Goal: Ask a question: Seek information or help from site administrators or community

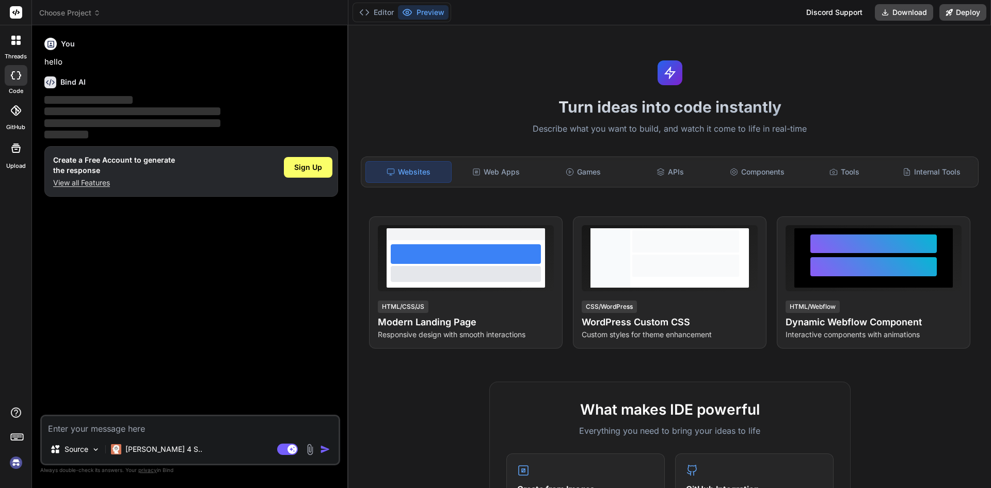
click at [89, 429] on textarea at bounding box center [190, 425] width 297 height 19
type textarea "x"
click at [89, 178] on p "View all Features" at bounding box center [114, 183] width 122 height 10
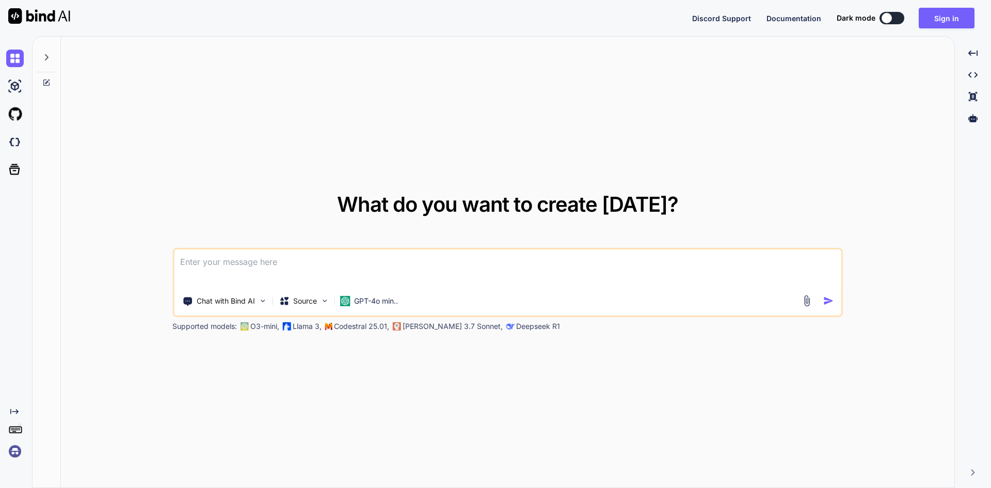
click at [229, 273] on textarea at bounding box center [508, 268] width 668 height 38
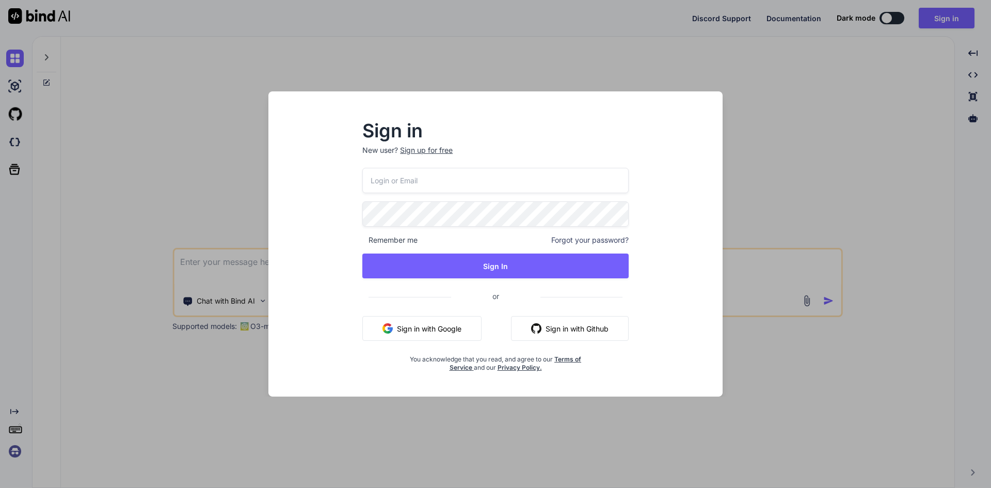
click at [412, 170] on input "email" at bounding box center [495, 180] width 266 height 25
type input "[EMAIL_ADDRESS][DOMAIN_NAME]"
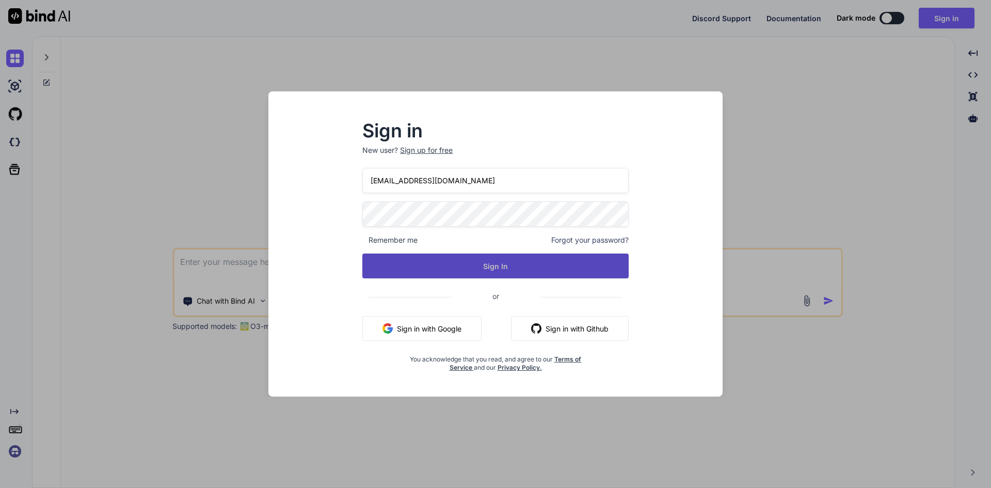
click at [492, 273] on button "Sign In" at bounding box center [495, 266] width 266 height 25
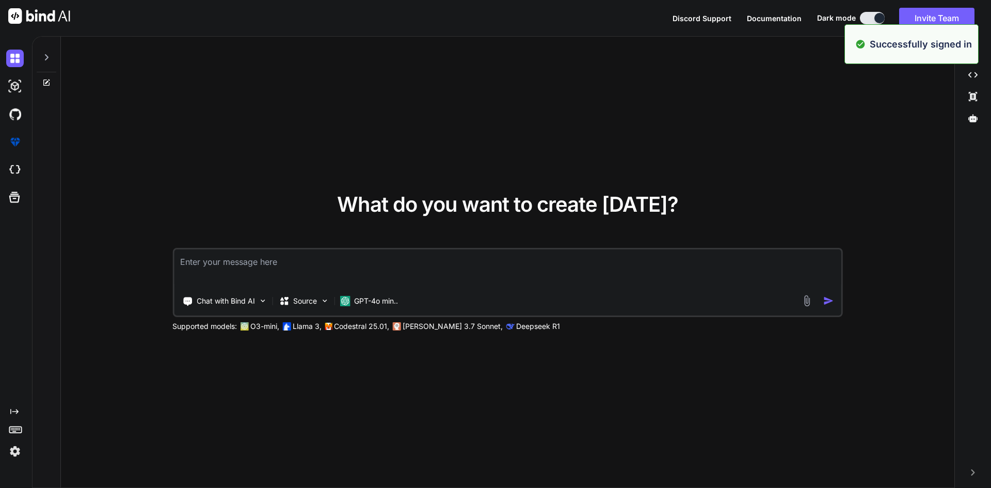
click at [297, 268] on textarea at bounding box center [508, 268] width 668 height 38
type textarea "x"
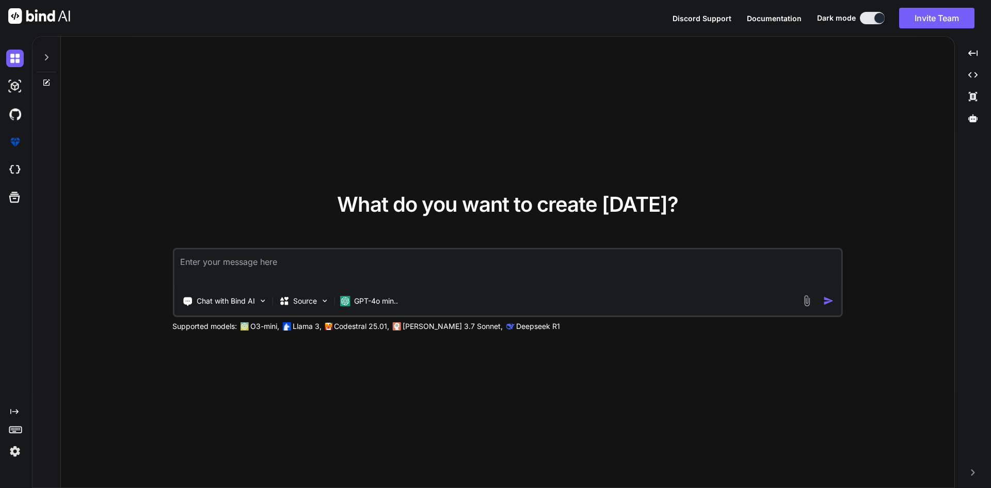
type textarea "c"
type textarea "x"
type textarea "co"
type textarea "x"
type textarea "c"
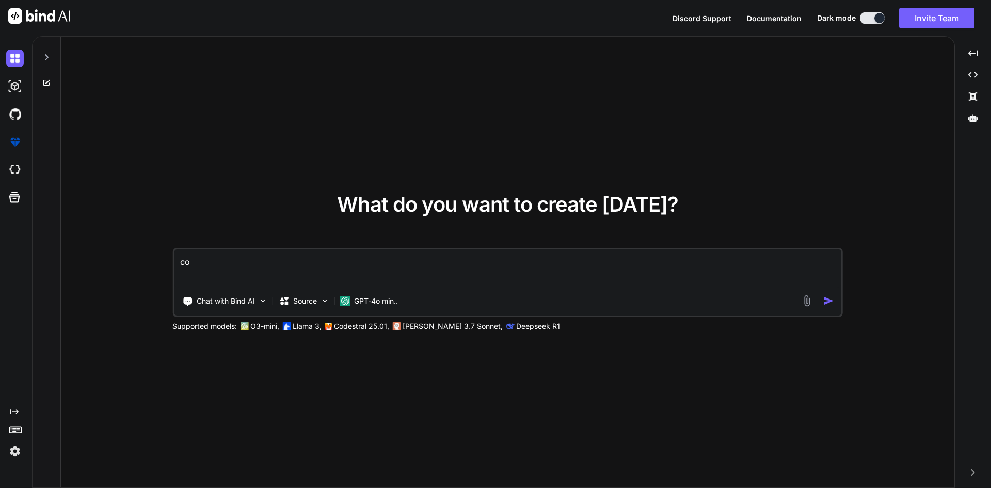
type textarea "x"
type textarea "h"
type textarea "x"
type textarea "ho"
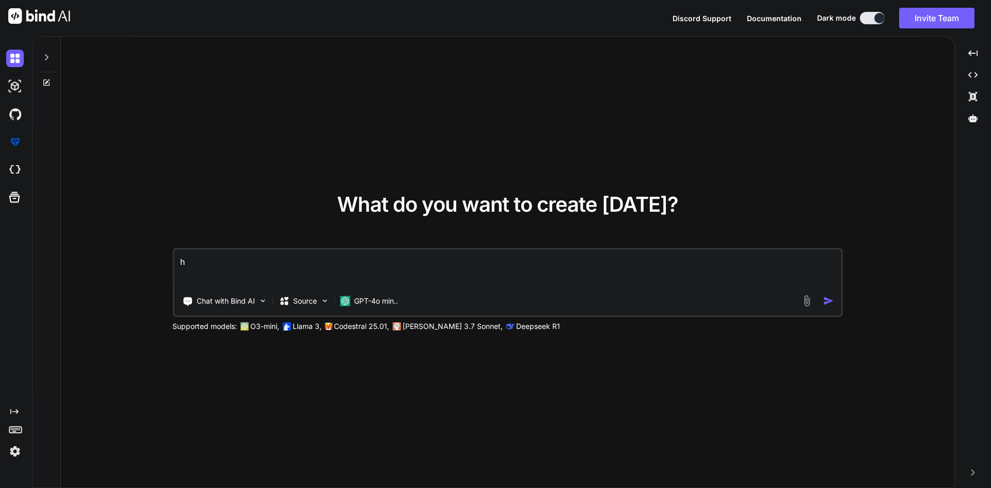
type textarea "x"
type textarea "hoe"
type textarea "x"
type textarea "ho"
type textarea "x"
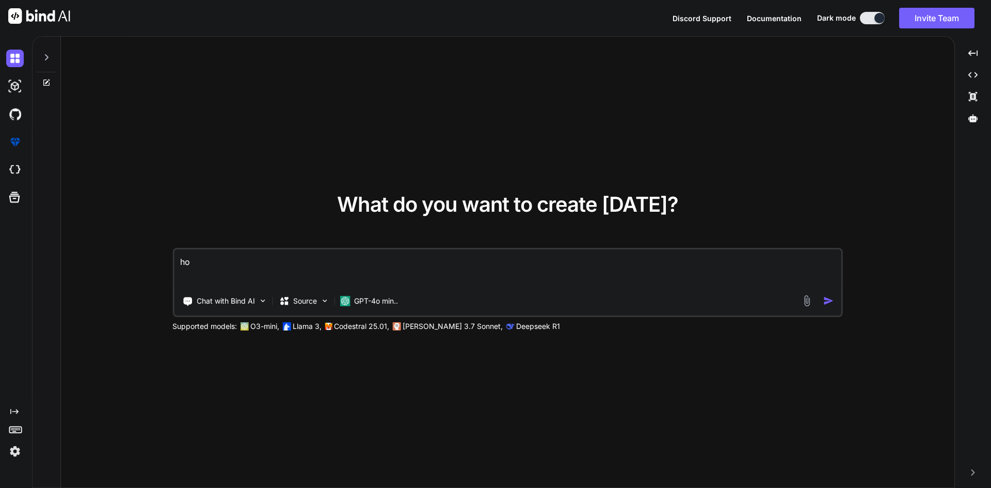
type textarea "how"
type textarea "x"
type textarea "how"
type textarea "x"
type textarea "how t"
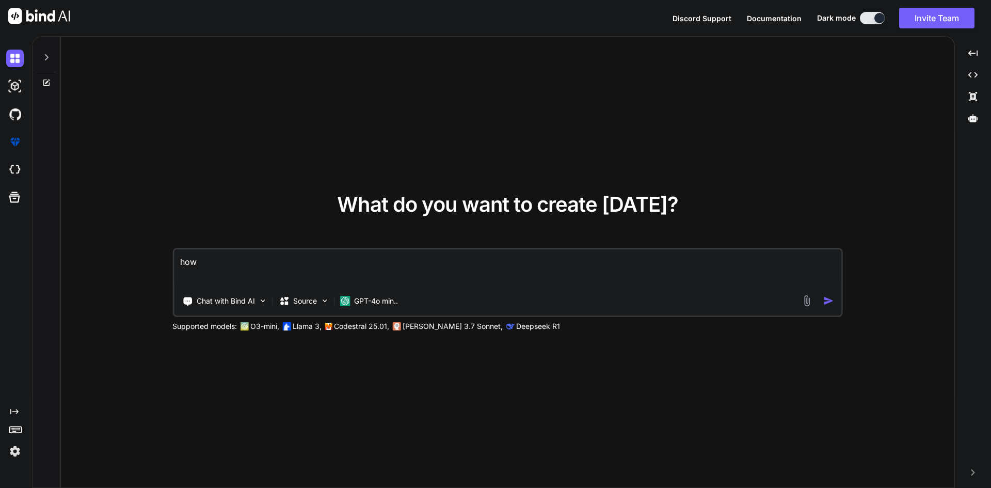
type textarea "x"
type textarea "how to"
type textarea "x"
type textarea "how to"
type textarea "x"
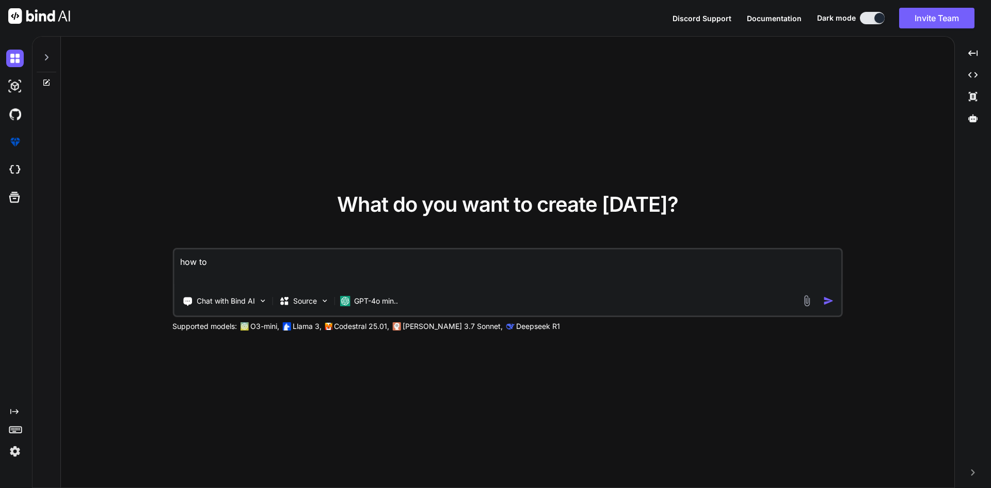
type textarea "how to c"
type textarea "x"
type textarea "how to ch"
type textarea "x"
type textarea "how to cha"
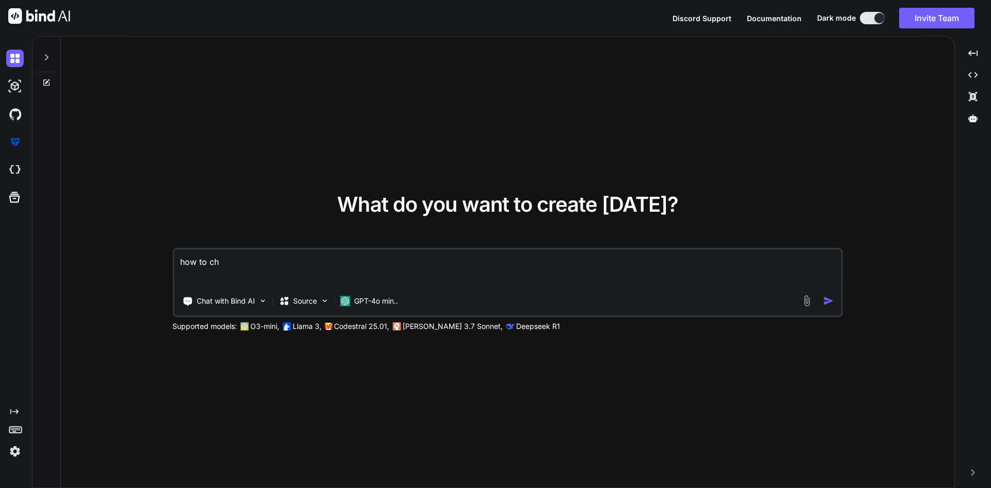
type textarea "x"
type textarea "how to chan"
type textarea "x"
type textarea "how to chang"
type textarea "x"
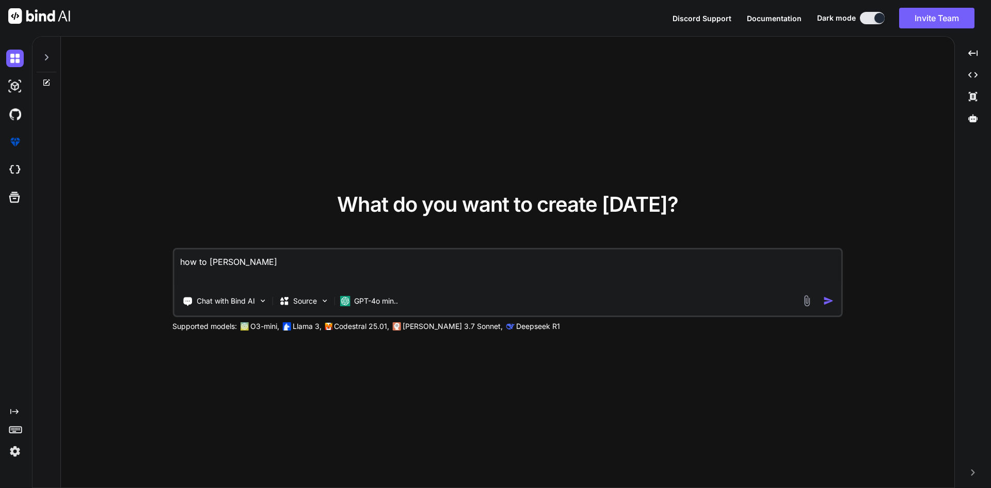
type textarea "how to change"
type textarea "x"
type textarea "how to change"
type textarea "x"
type textarea "how to change b"
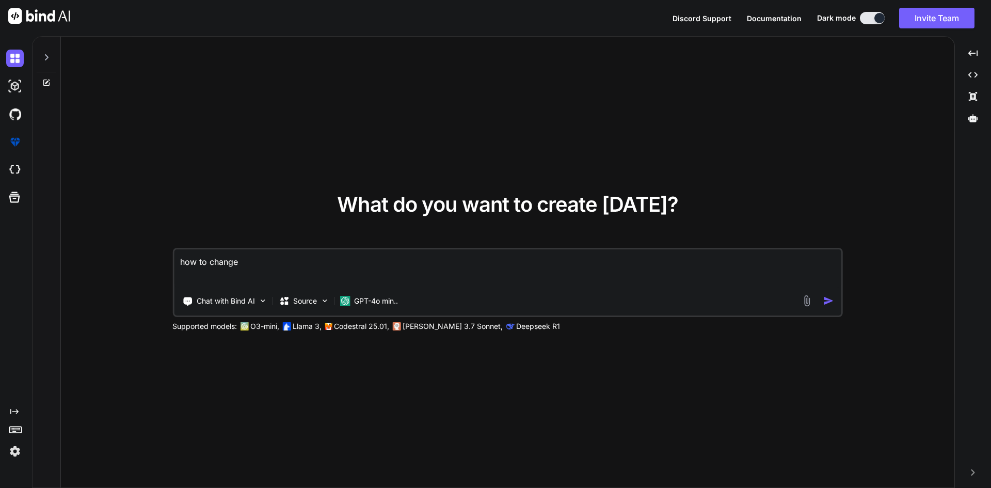
type textarea "x"
type textarea "how to change be"
type textarea "x"
type textarea "how to change bel"
type textarea "x"
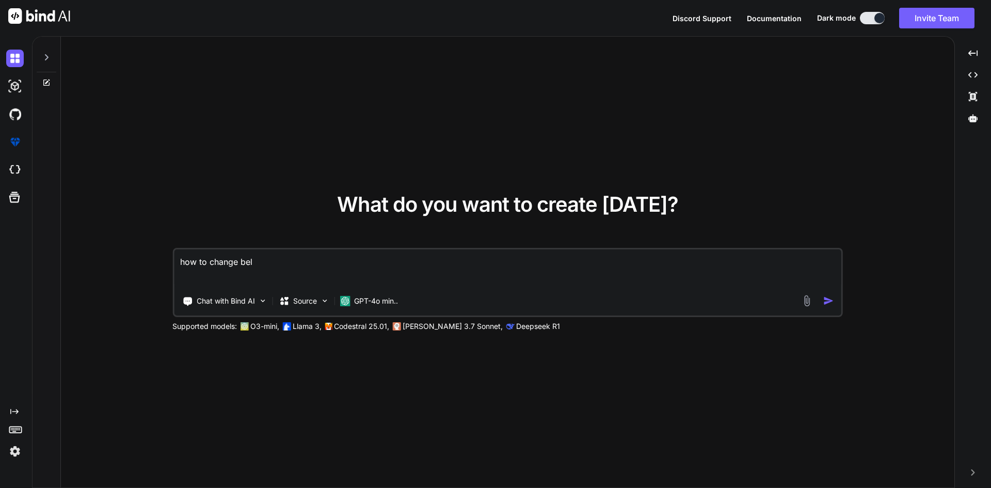
type textarea "how to change belo"
type textarea "x"
type textarea "how to change below"
type textarea "x"
type textarea "how to change below"
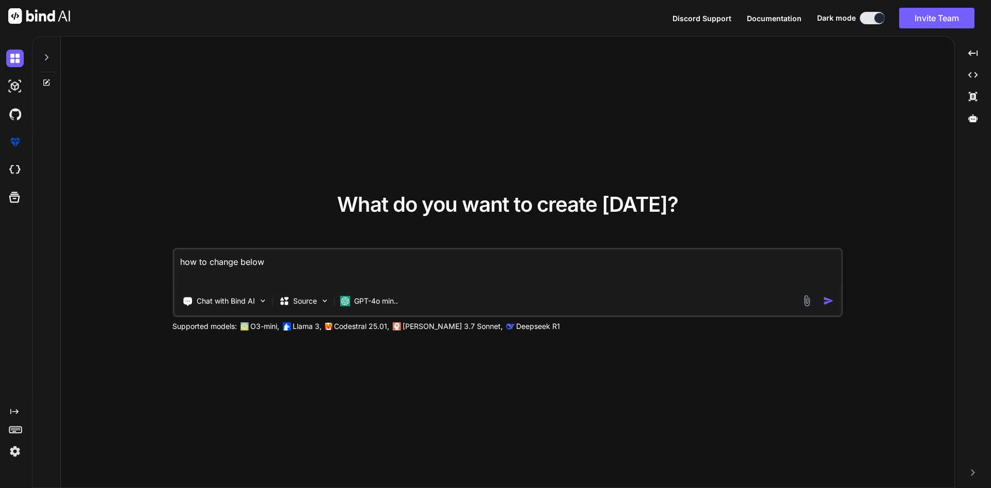
type textarea "x"
type textarea "how to change below d"
type textarea "x"
type textarea "how to change below da"
type textarea "x"
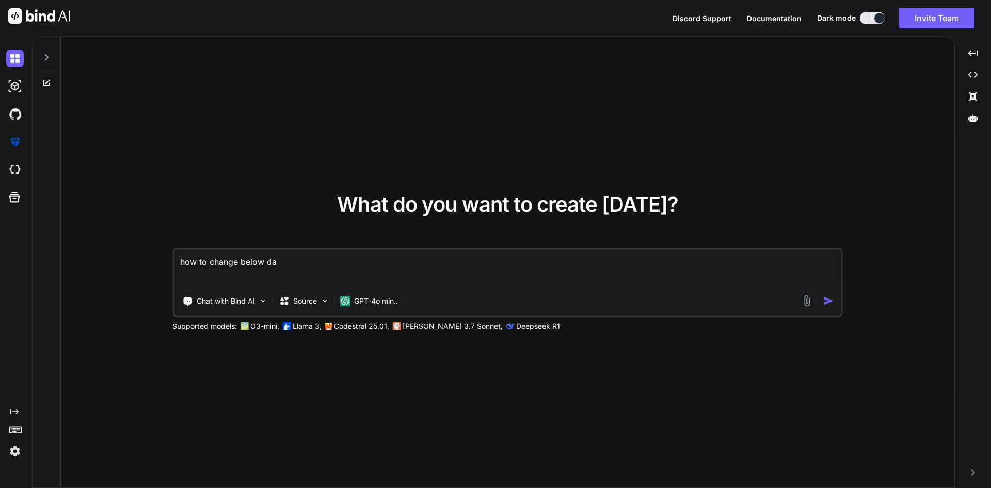
type textarea "how to change below dat"
type textarea "x"
type textarea "how to change below date"
type textarea "x"
type textarea "how to change below date"
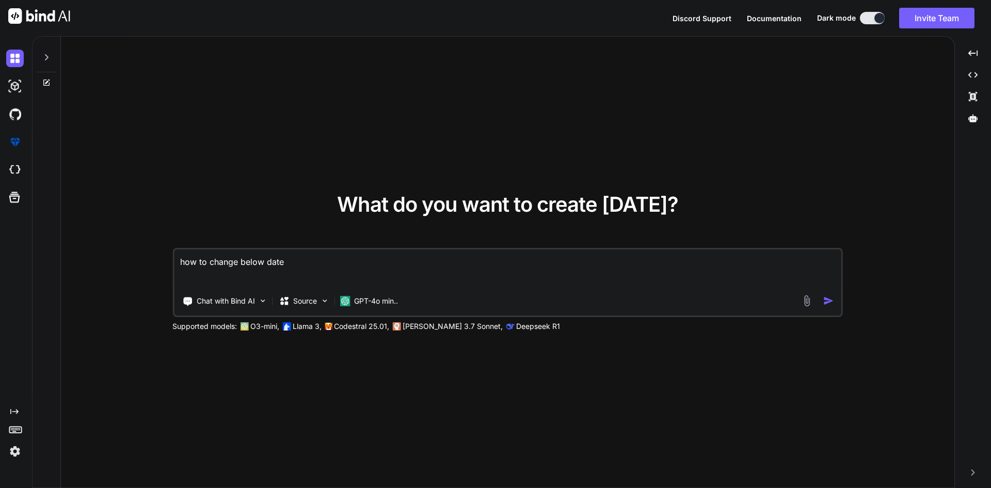
type textarea "x"
type textarea "how to change below date a"
type textarea "x"
type textarea "how to change below date an"
type textarea "x"
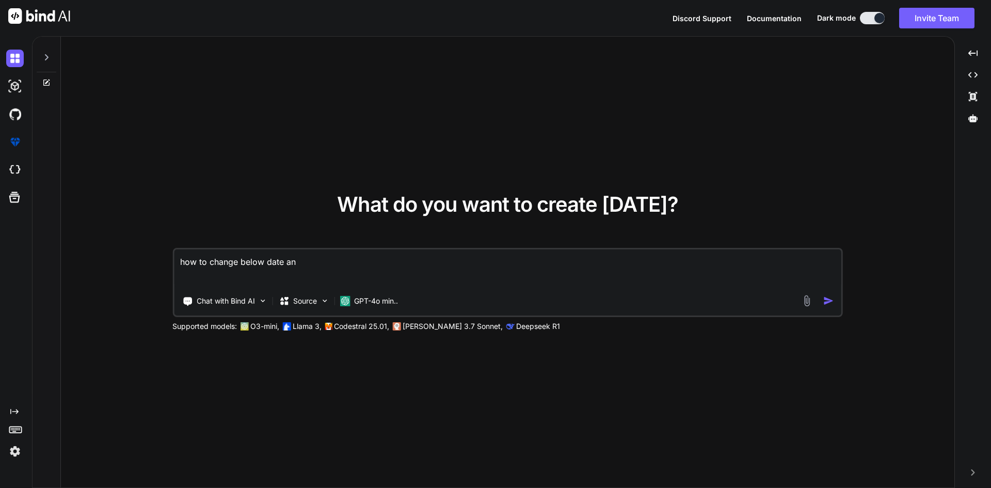
type textarea "how to change below date an"
type textarea "x"
type textarea "how to change below date an"
type textarea "x"
type textarea "how to change below date a"
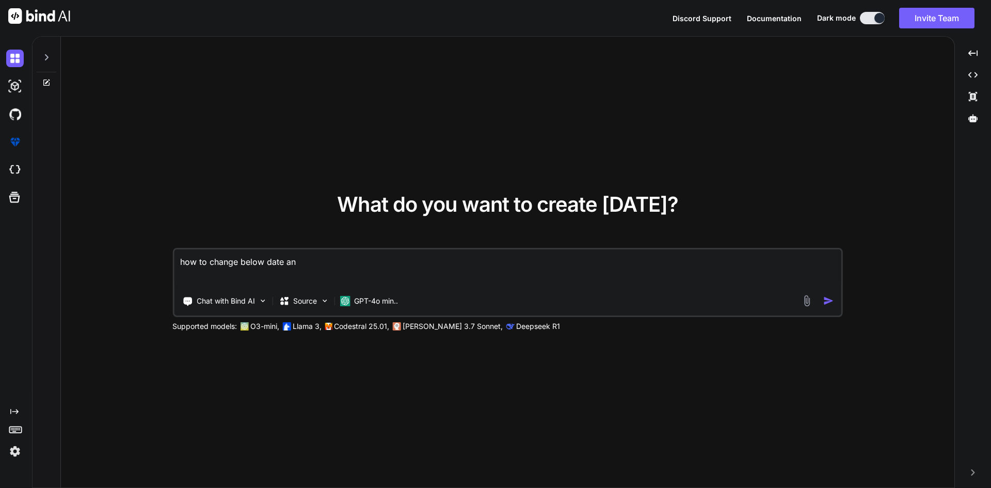
type textarea "x"
type textarea "how to change below date an"
type textarea "x"
type textarea "how to change below date and"
type textarea "x"
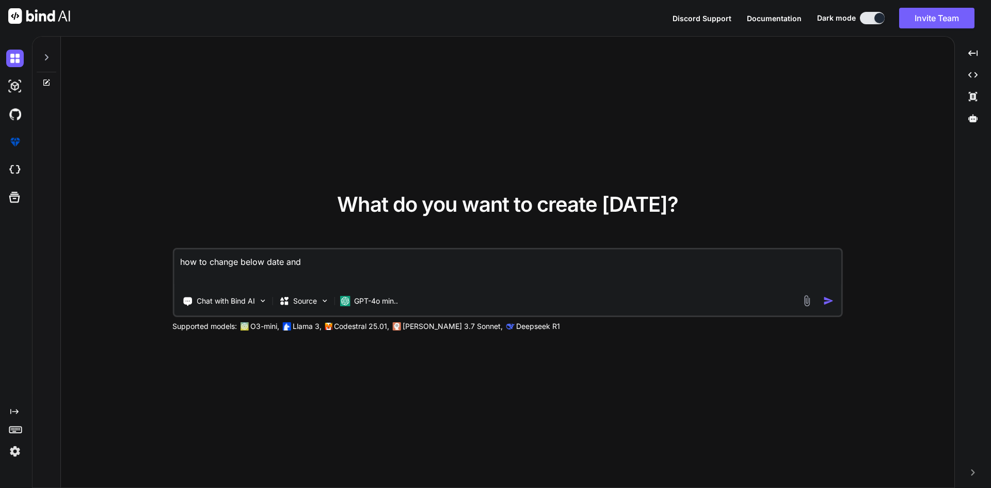
type textarea "how to change below date and"
type textarea "x"
type textarea "how to change below date and t"
type textarea "x"
type textarea "how to change below date and ti"
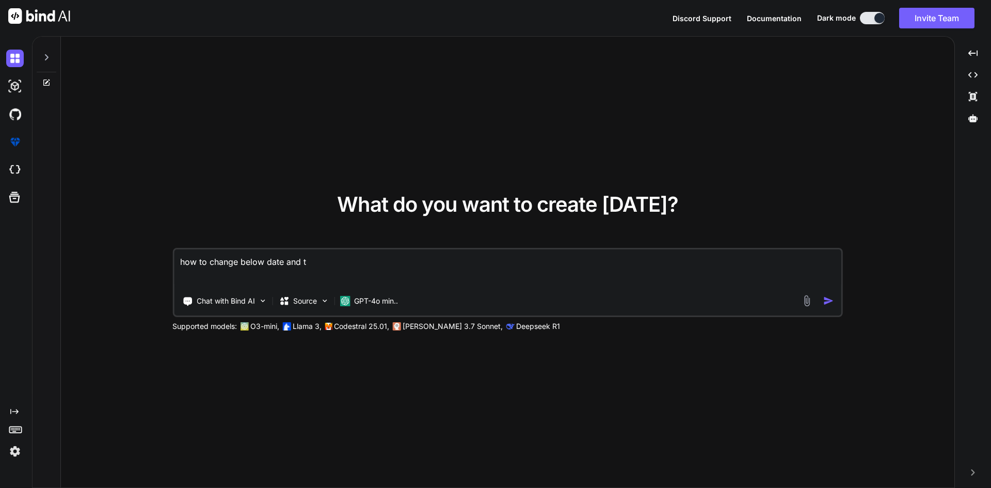
type textarea "x"
type textarea "how to change below date and tim"
type textarea "x"
type textarea "how to change below date and time"
type textarea "x"
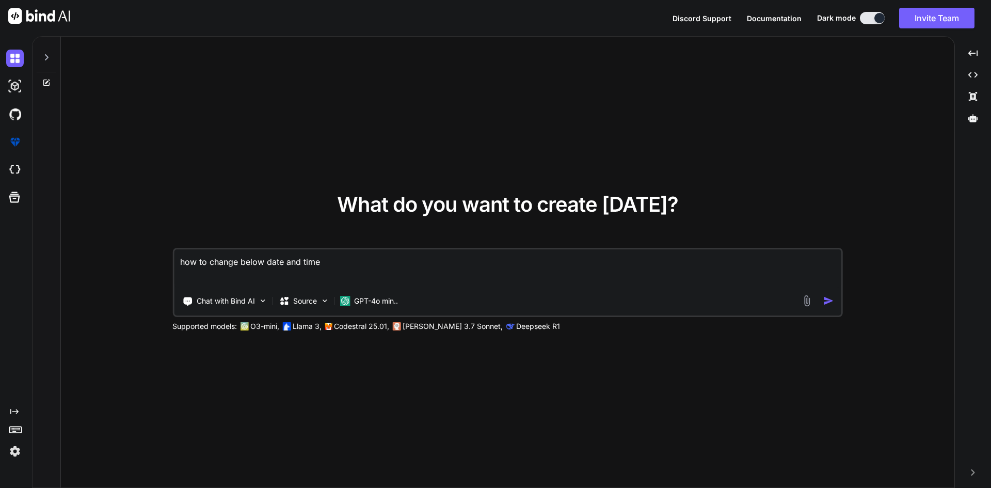
type textarea "how to change below date and time"
type textarea "x"
type textarea "how to change below date and time i"
type textarea "x"
type textarea "how to change below date and time i n"
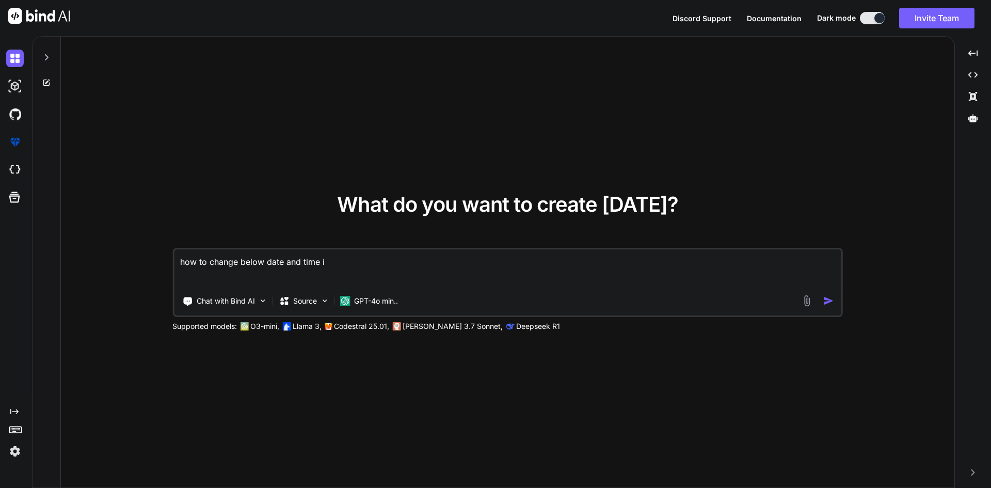
type textarea "x"
type textarea "how to change below date and time i n"
type textarea "x"
type textarea "how to change below date and time i n"
type textarea "x"
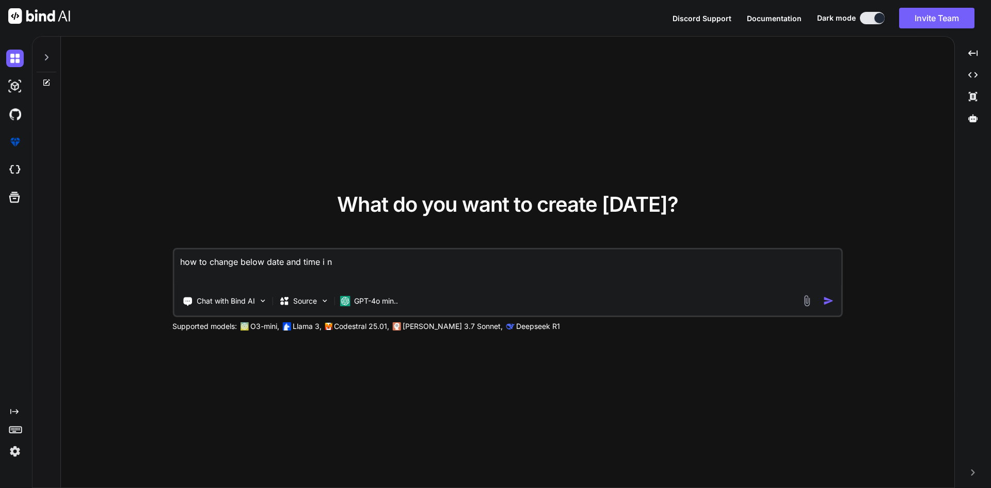
type textarea "how to change below date and time i n f"
type textarea "x"
type textarea "how to change below date and time i n fo"
type textarea "x"
type textarea "how to change below date and time i n for"
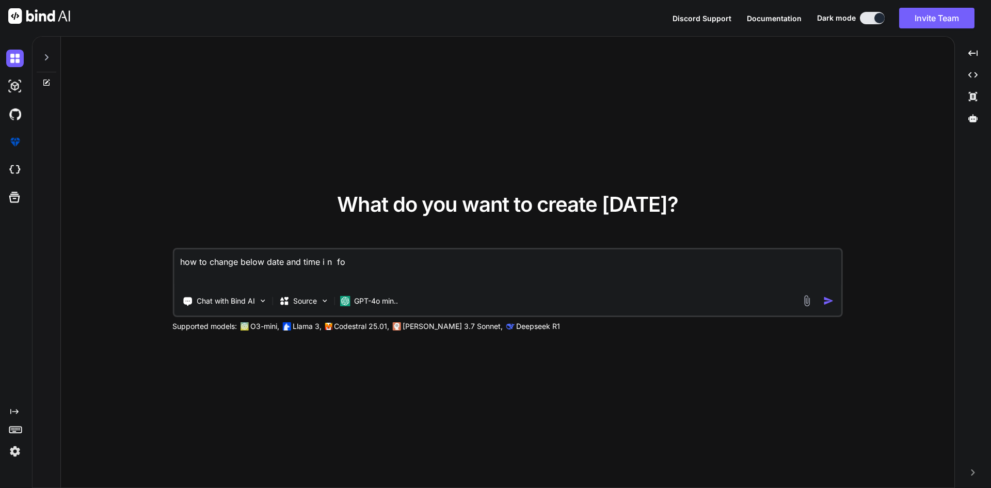
type textarea "x"
type textarea "how to change below date and time i n form"
type textarea "x"
type textarea "how to change below date and time i n forma"
type textarea "x"
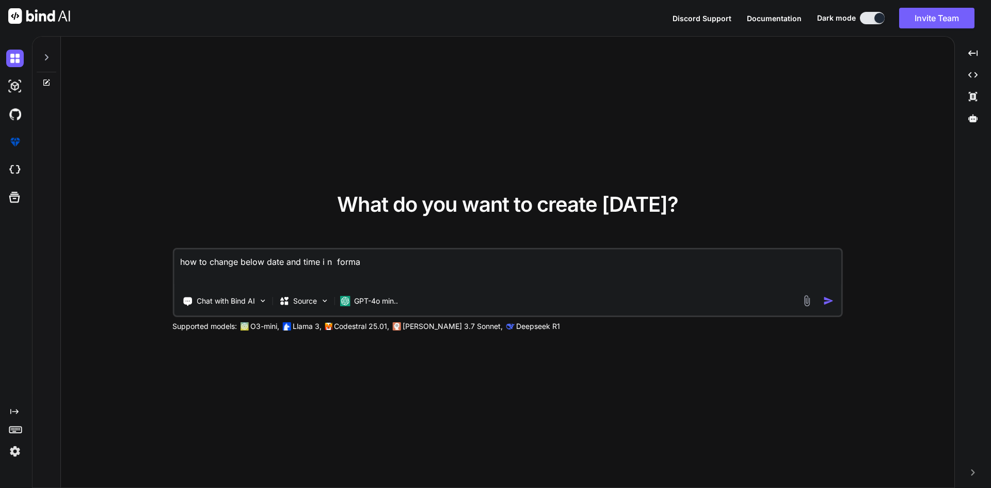
type textarea "how to change below date and time i n format"
type textarea "x"
type textarea "how to change below date and time i n format"
type textarea "x"
type textarea "how to change below date and time i n format o"
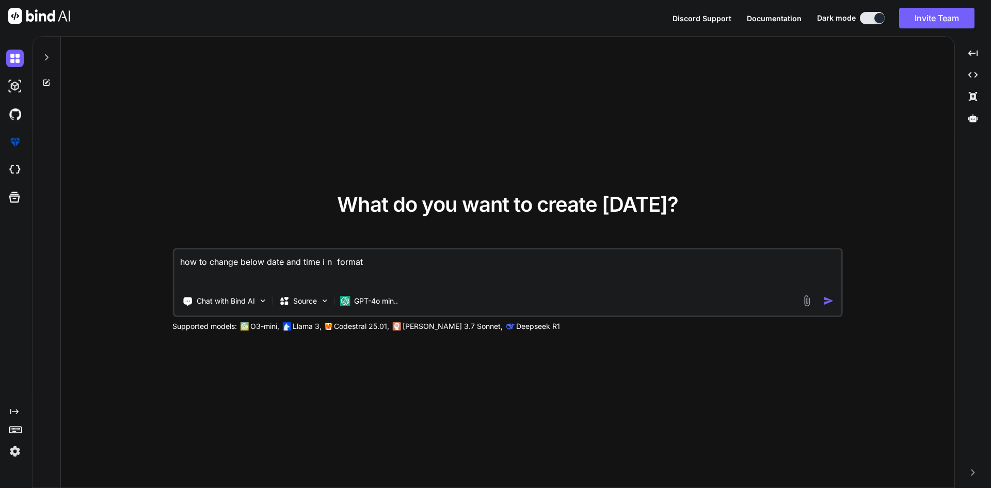
type textarea "x"
type textarea "how to change below date and time i n format of"
type textarea "x"
type textarea "how to change below date and time i n format of"
type textarea "x"
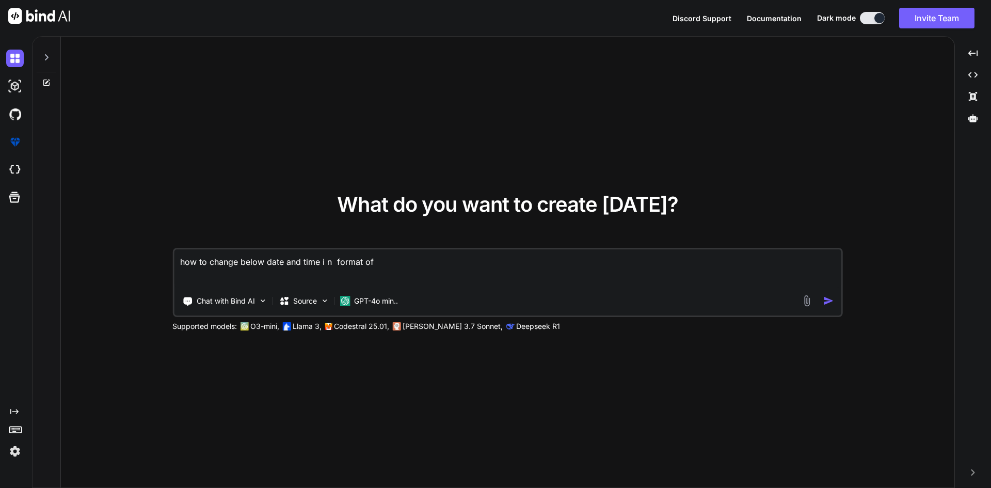
type textarea "how to change below date and time i n format of f"
type textarea "x"
type textarea "how to change below date and time i n format of fr"
type textarea "x"
type textarea "how to change below date and time i n format of fre"
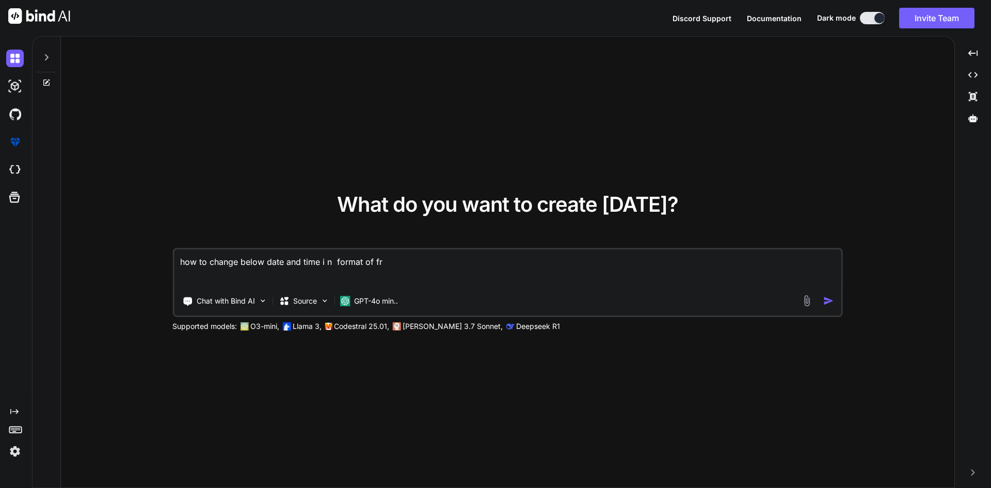
type textarea "x"
type textarea "how to change below date and time i n format of fren"
type textarea "x"
type textarea "how to change below date and time i n format of frenc"
type textarea "x"
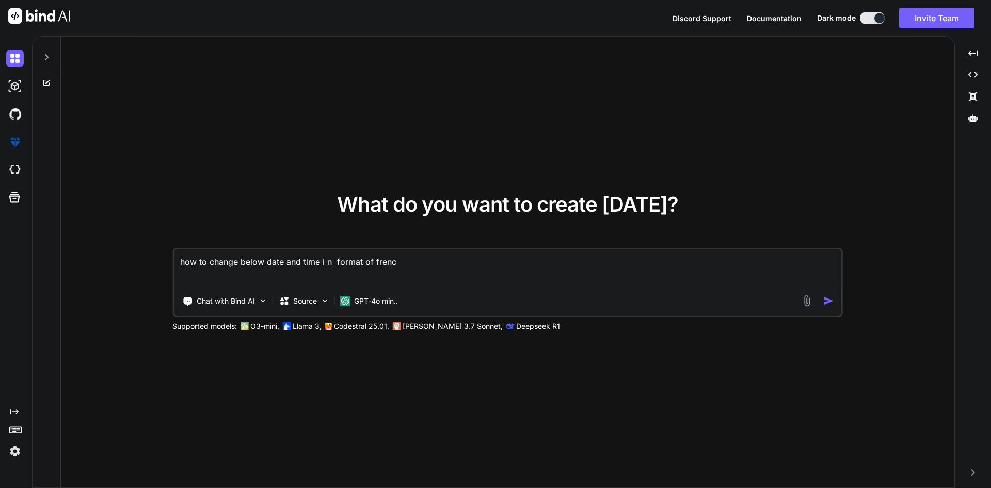
type textarea "how to change below date and time i n format of french"
type textarea "x"
type textarea "how to change below date and time i n format of french"
type textarea "x"
type textarea "how to change below date and time i n format of french o"
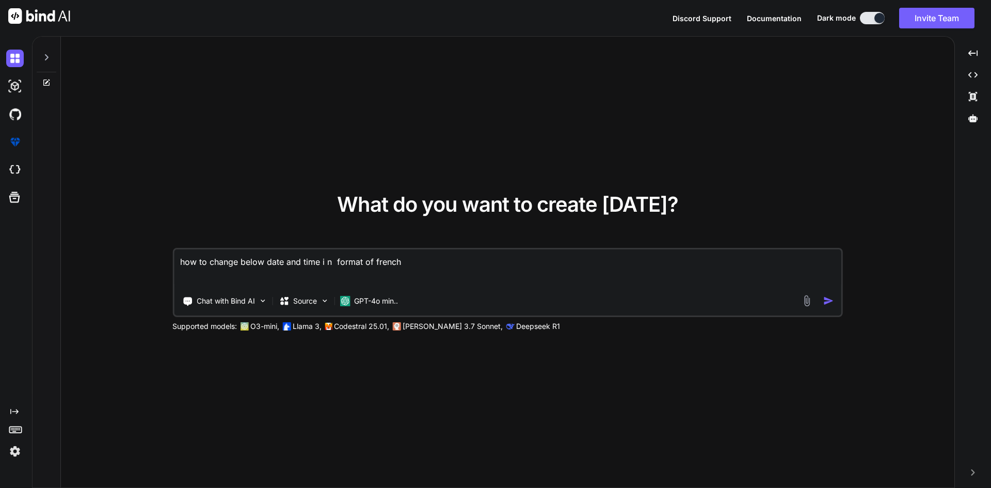
type textarea "x"
type textarea "how to change below date and time i n format of french on"
type textarea "x"
type textarea "how to change below date and time i n format of french on"
type textarea "x"
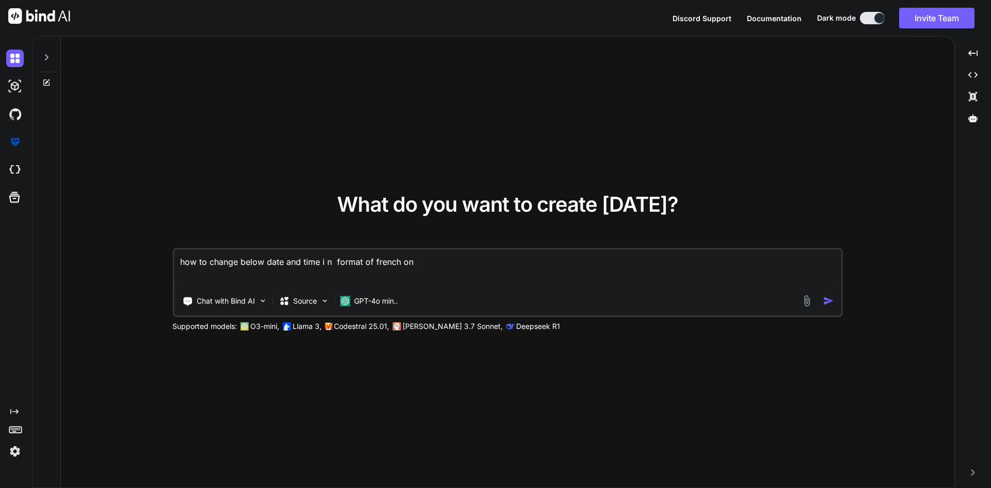
type textarea "how to change below date and time i n format of french on l"
type textarea "x"
type textarea "how to change below date and time i n format of french on la"
type textarea "x"
type textarea "how to change below date and time i n format of french on lab"
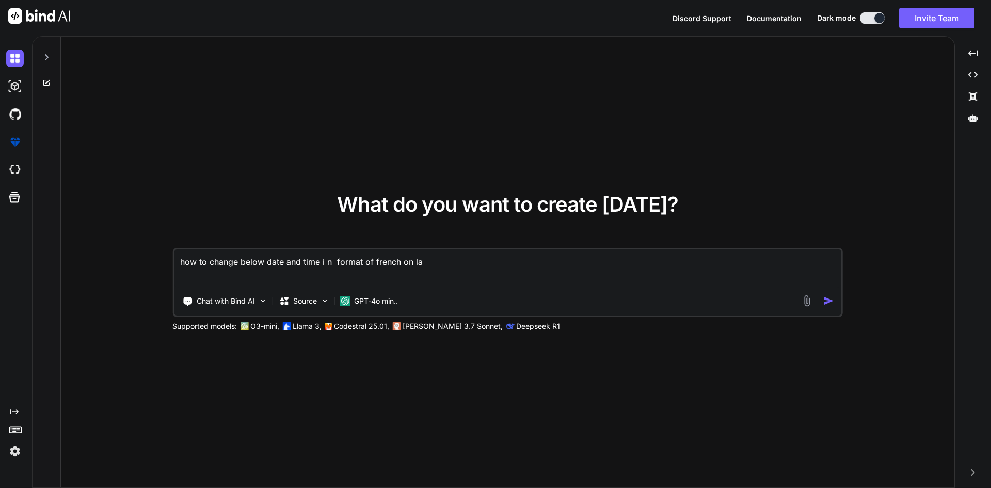
type textarea "x"
type textarea "how to change below date and time i n format of french on labu"
type textarea "x"
type textarea "how to change below date and time i n format of french on labug"
type textarea "x"
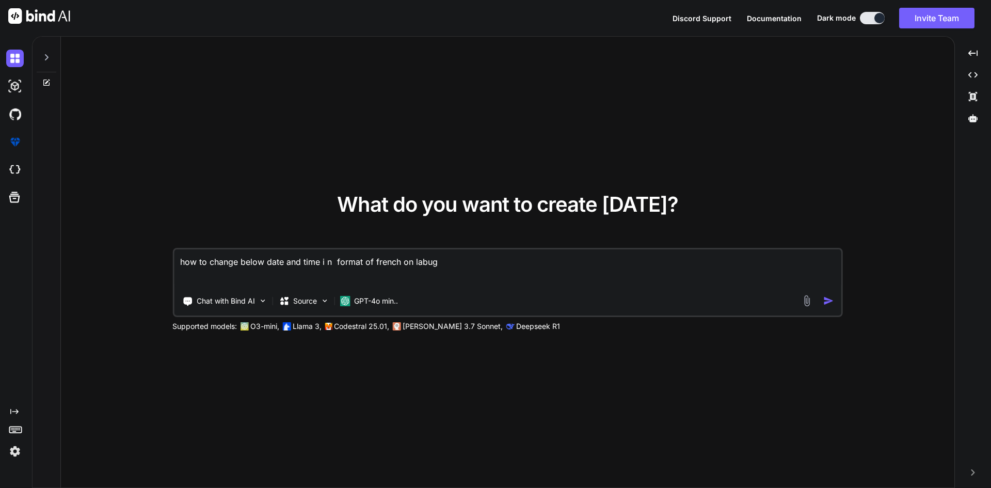
type textarea "how to change below date and time i n format of french on labuga"
type textarea "x"
type textarea "how to change below date and time i n format of french on labugae"
type textarea "x"
type textarea "how to change below date and time i n format of french on labugae"
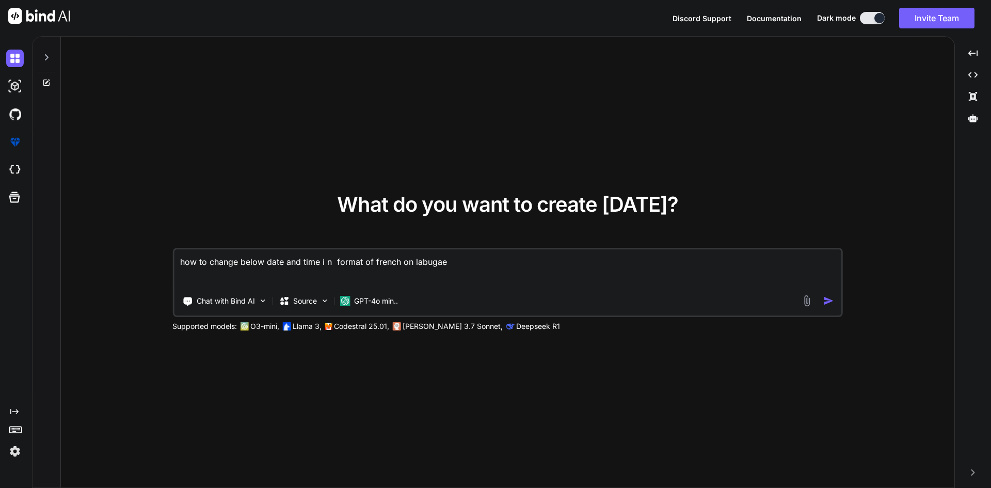
type textarea "x"
type textarea "how to change below date and time i n format of french on labugae c"
type textarea "x"
type textarea "how to change below date and time i n format of french on labugae ch"
type textarea "x"
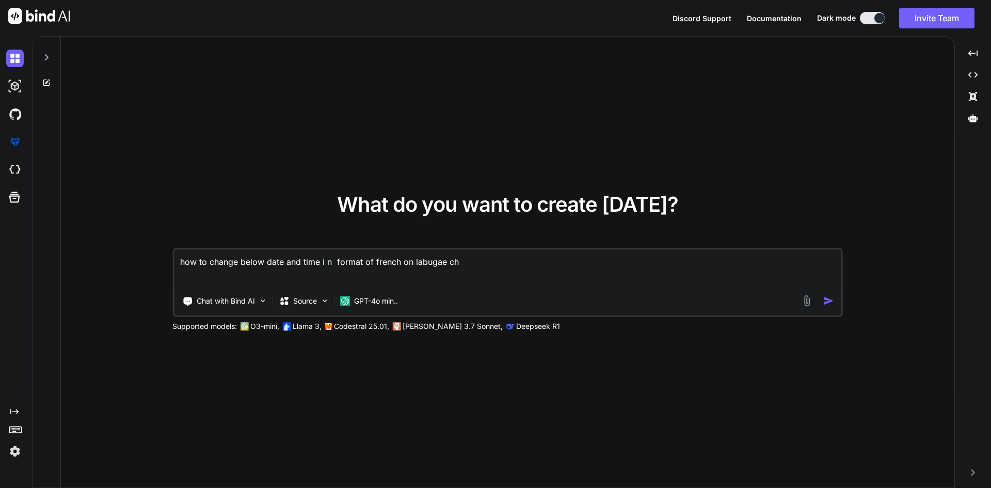
type textarea "how to change below date and time i n format of french on labugae cha"
type textarea "x"
type textarea "how to change below date and time i n format of french on labugae chan"
type textarea "x"
type textarea "how to change below date and time i n format of french on labugae chang"
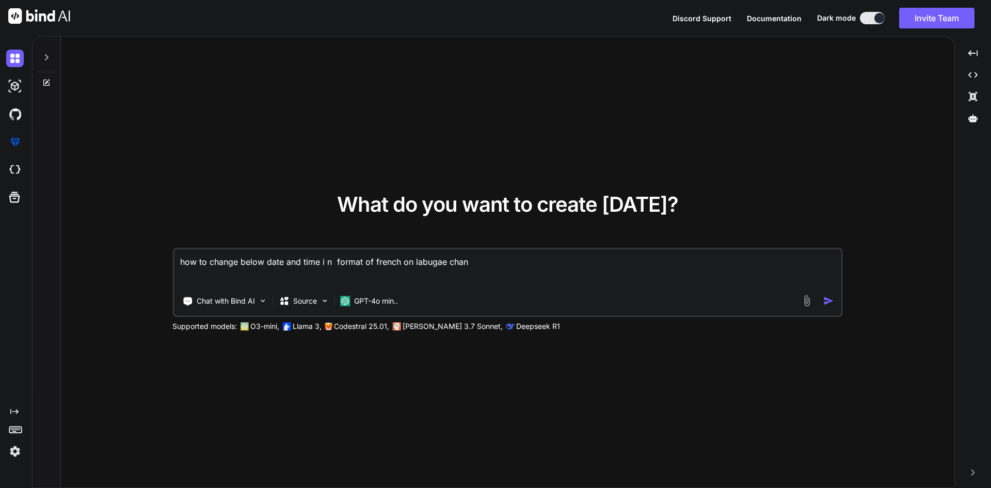
type textarea "x"
type textarea "how to change below date and time i n format of french on labugae change"
type textarea "x"
type textarea "how to change below date and time i n format of french on labugae change"
type textarea "x"
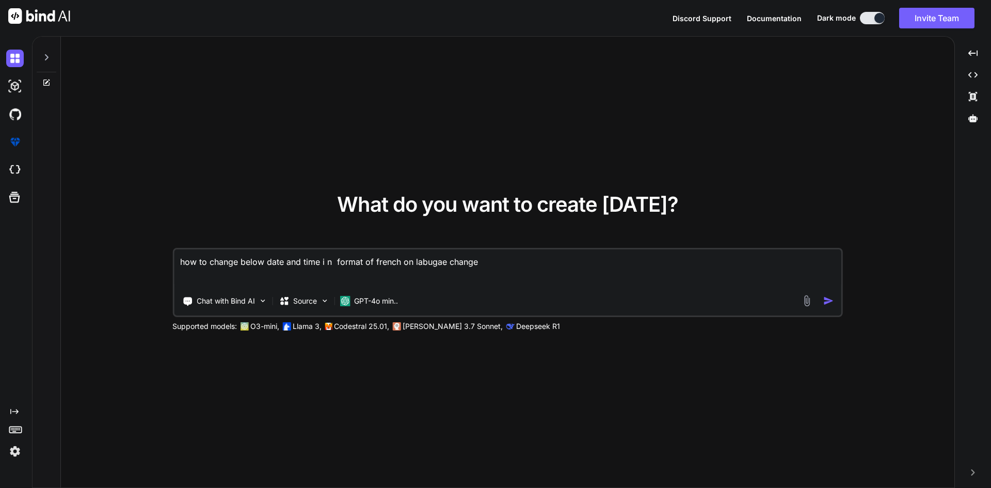
type textarea "how to change below date and time i n format of french on labugae change"
type textarea "x"
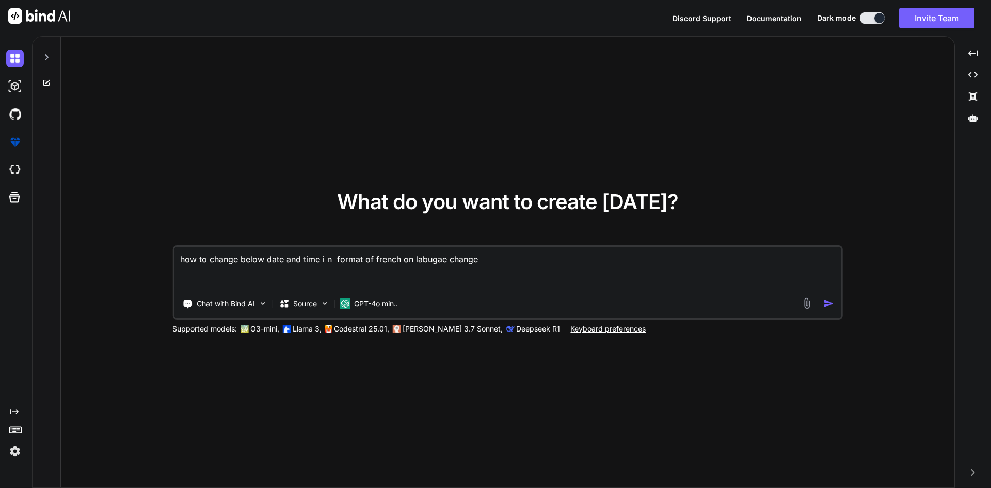
paste textarea "const formattedDate = ref(''); const formattedTime = ref(''); const updateDateT…"
type textarea "how to change below date and time i n format of french on labugae change const …"
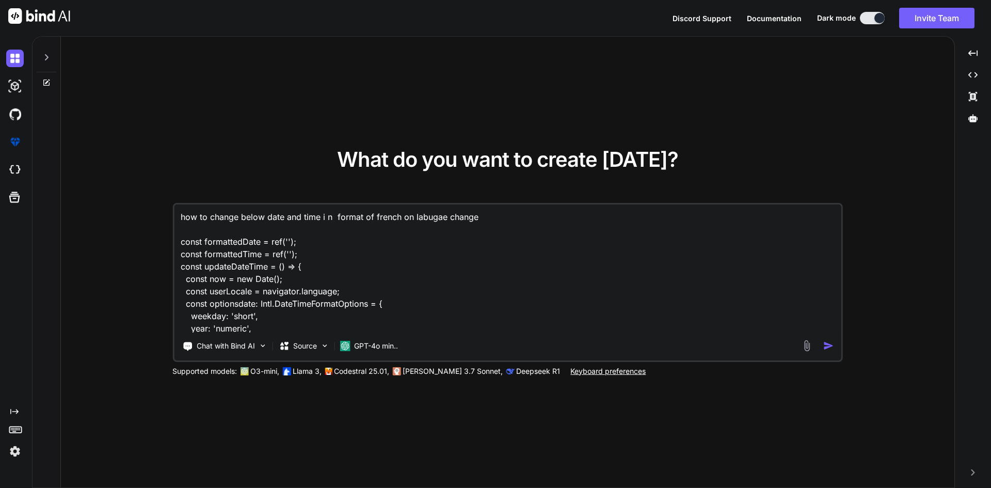
scroll to position [138, 0]
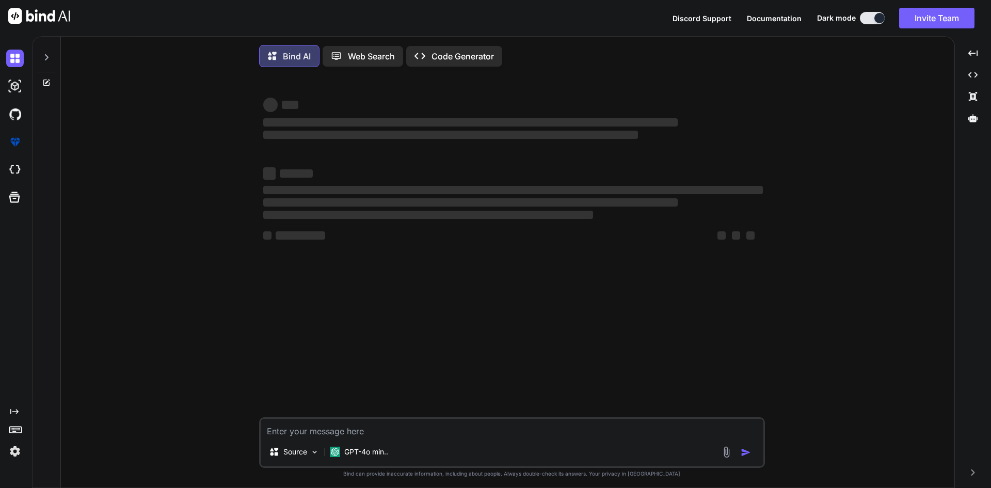
type textarea "x"
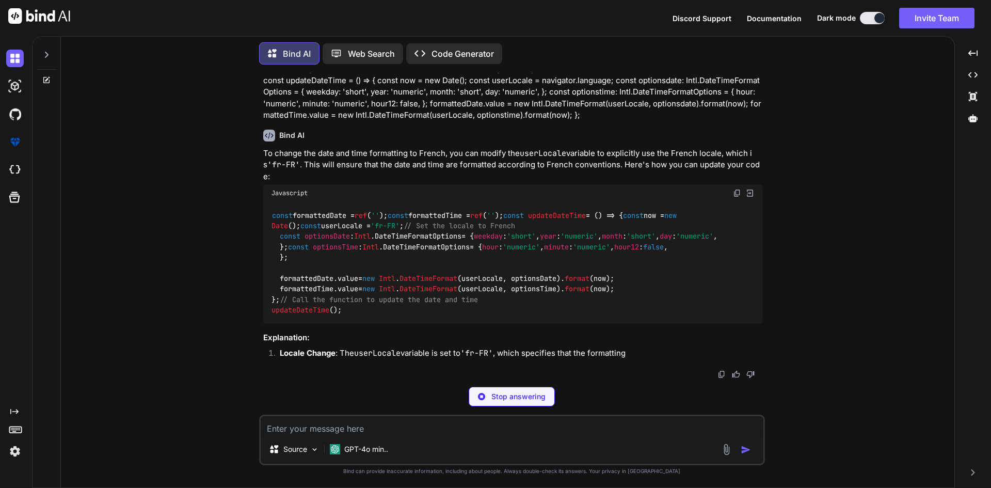
scroll to position [170, 0]
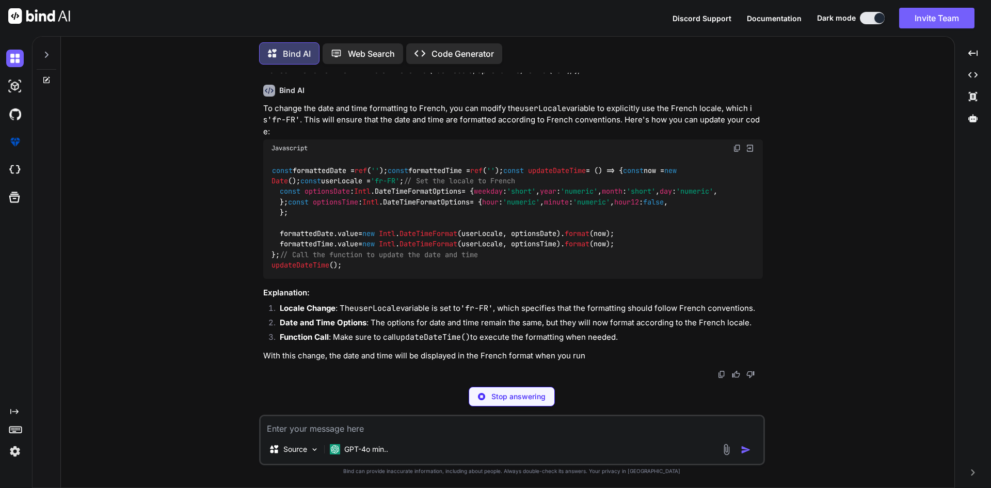
click at [320, 165] on code "const formattedDate = ref ( '' ); const formattedTime = ref ( '' ); const updat…" at bounding box center [495, 217] width 446 height 105
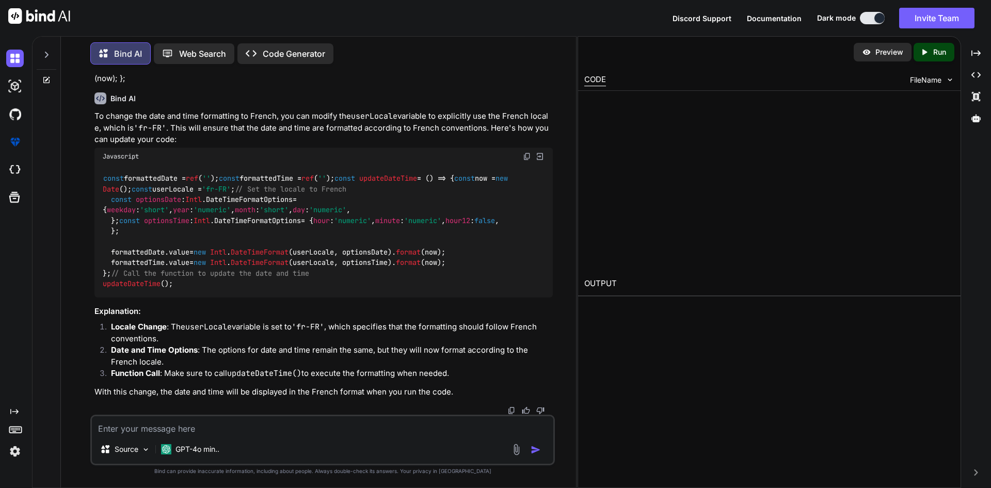
click at [320, 173] on code "const formattedDate = ref ( '' ); const formattedTime = ref ( '' ); const updat…" at bounding box center [307, 231] width 409 height 116
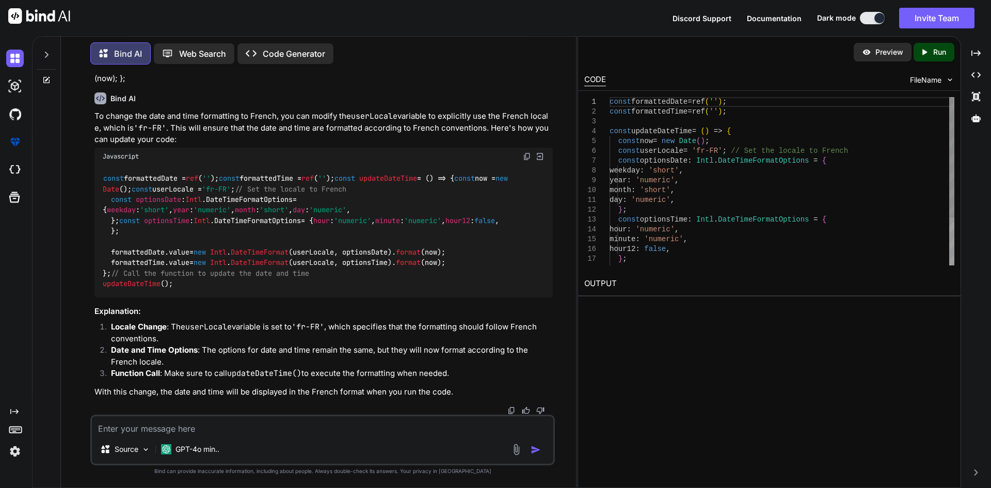
scroll to position [142, 0]
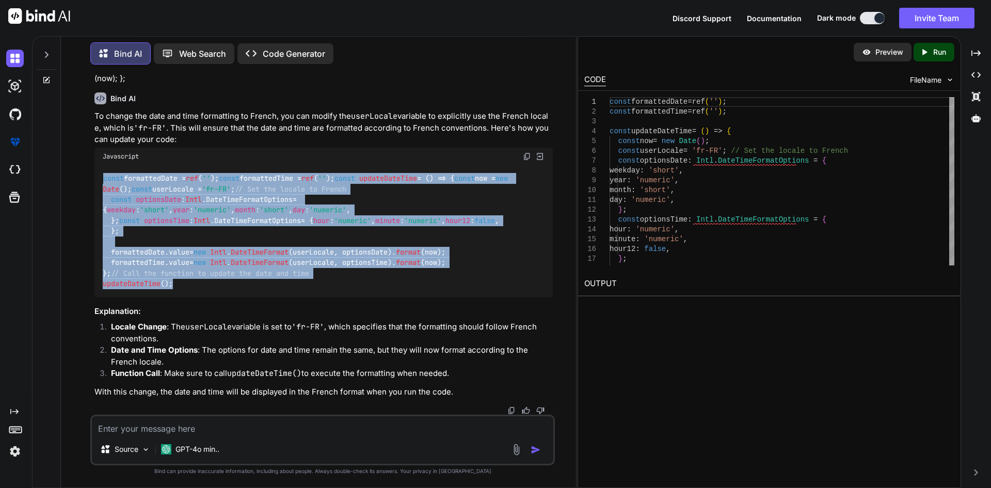
copy code "const formattedDate = ref ( '' ); const formattedTime = ref ( '' ); const updat…"
drag, startPoint x: 104, startPoint y: 121, endPoint x: 181, endPoint y: 358, distance: 249.2
click at [181, 297] on div "const formattedDate = ref ( '' ); const formattedTime = ref ( '' ); const updat…" at bounding box center [323, 231] width 458 height 132
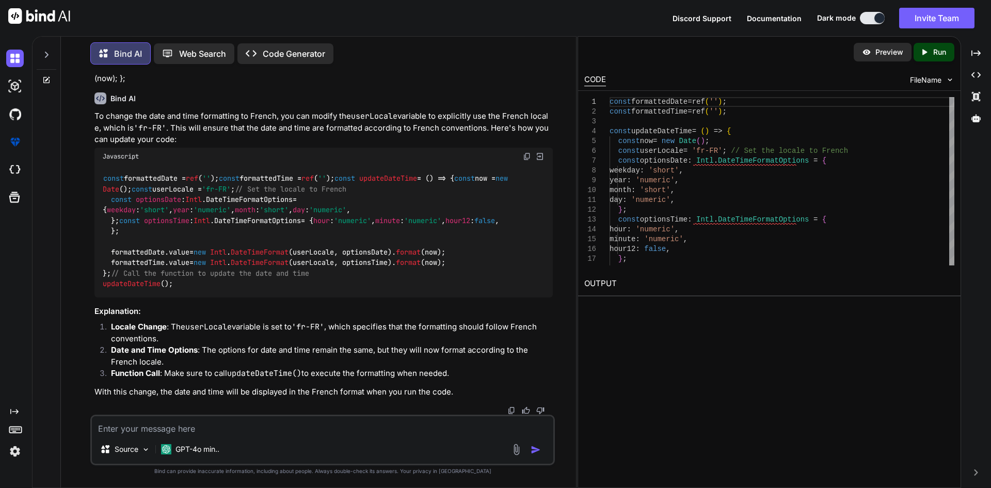
click at [136, 430] on textarea at bounding box center [323, 425] width 462 height 19
type textarea "i use i18n"
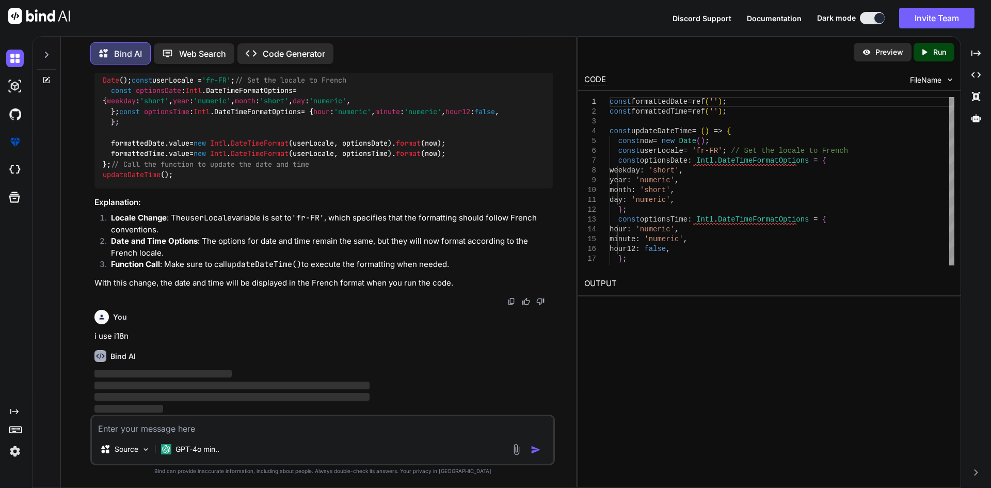
scroll to position [329, 0]
click at [162, 432] on textarea at bounding box center [323, 425] width 462 height 19
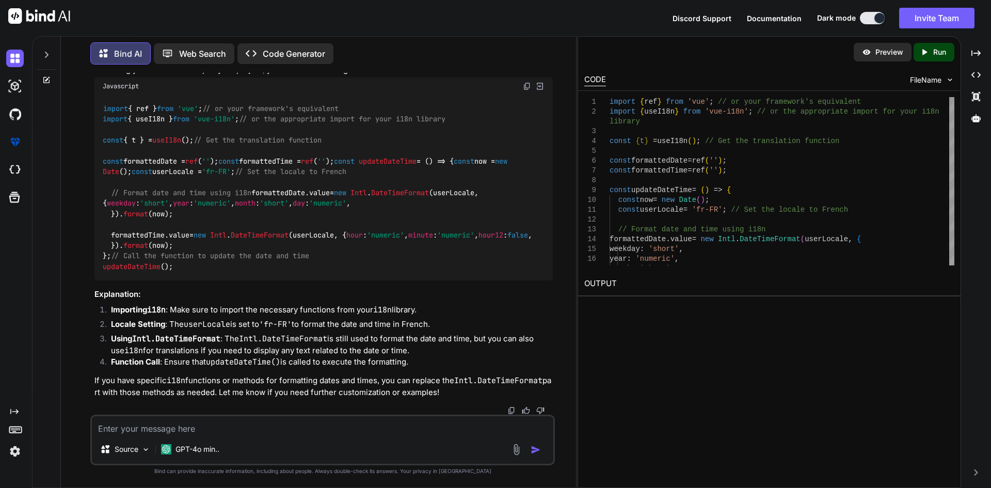
scroll to position [631, 0]
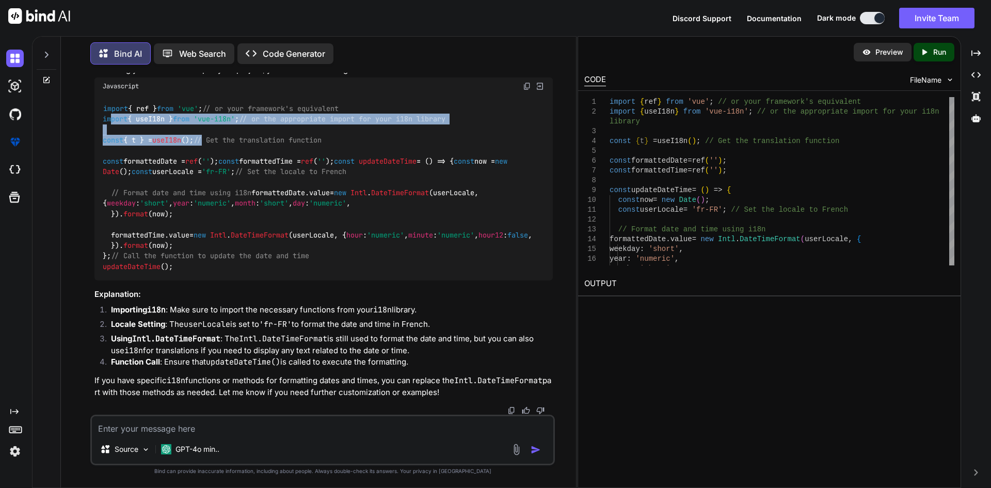
copy code "port { useI18n } from 'vue-i18n' ; // or the appropriate import for your i18n l…"
drag, startPoint x: 112, startPoint y: 167, endPoint x: 366, endPoint y: 185, distance: 255.2
click at [366, 185] on div "import { ref } from 'vue' ; // or your framework's equivalent import { useI18n …" at bounding box center [323, 187] width 458 height 185
click at [292, 184] on code "import { ref } from 'vue' ; // or your framework's equivalent import { useI18n …" at bounding box center [318, 187] width 430 height 169
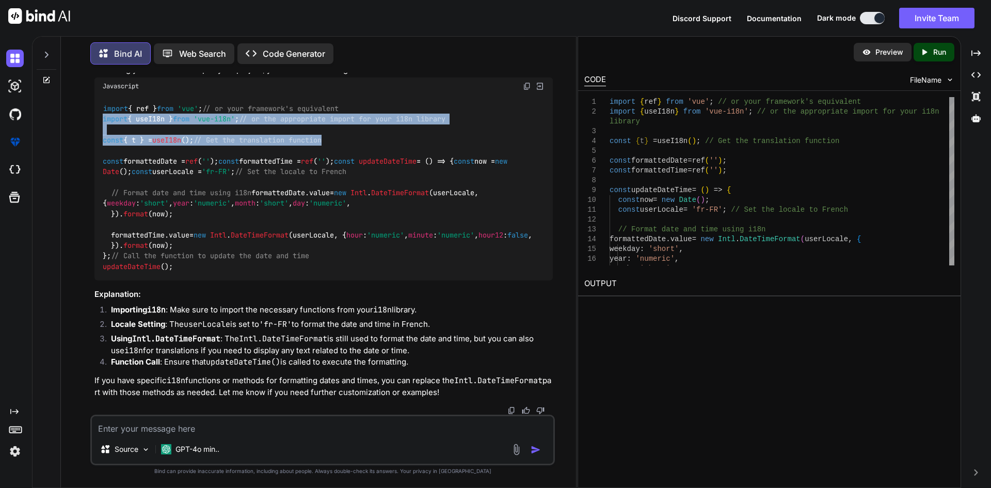
copy code "import { useI18n } from 'vue-i18n' ; // or the appropriate import for your i18n…"
drag, startPoint x: 339, startPoint y: 186, endPoint x: 93, endPoint y: 168, distance: 246.0
click at [93, 168] on div "You how to change below date and time i n format of french on labugae change co…" at bounding box center [323, 244] width 463 height 342
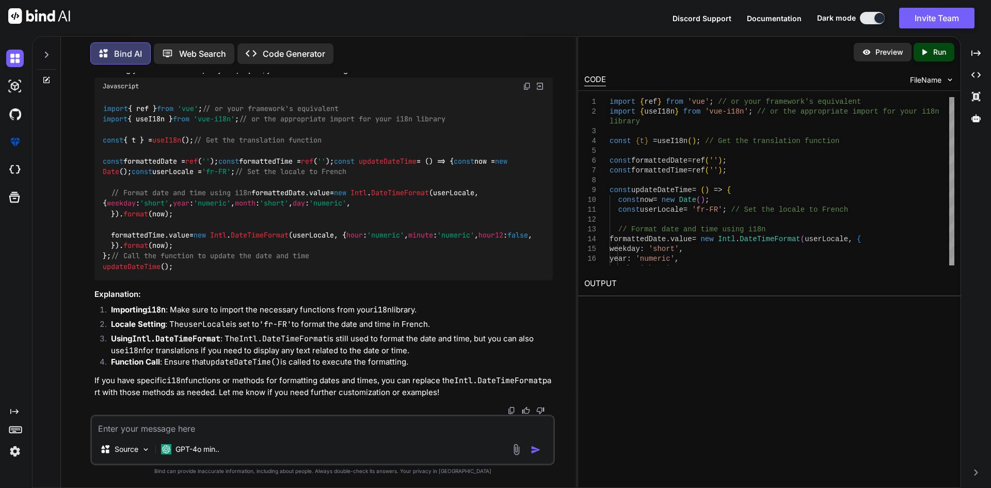
click at [250, 196] on div "import { ref } from 'vue' ; // or your framework's equivalent import { useI18n …" at bounding box center [323, 187] width 458 height 185
click at [269, 145] on span "// Get the translation function" at bounding box center [258, 139] width 128 height 9
